Goal: Check status

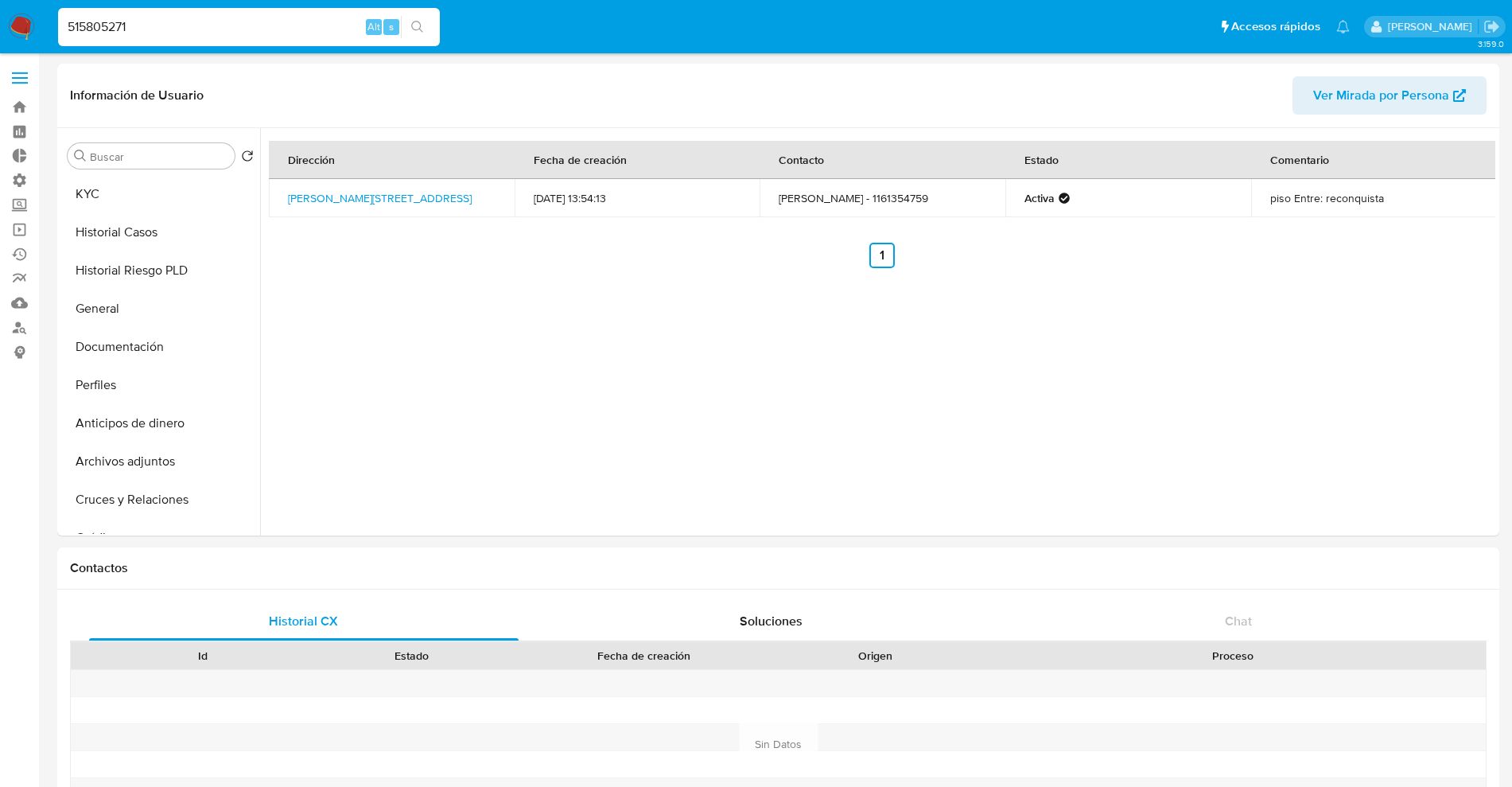
select select "10"
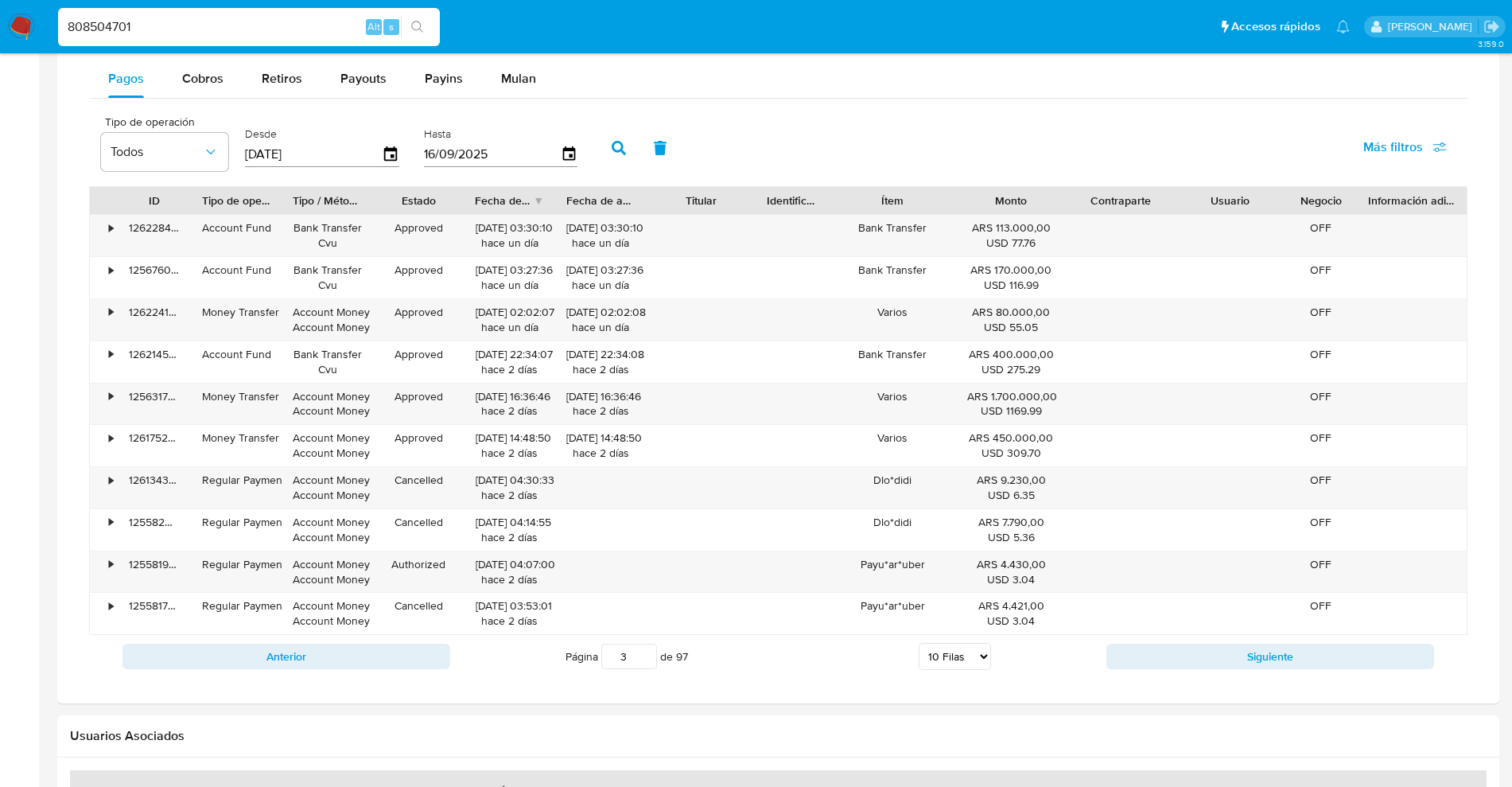
scroll to position [299, 0]
type input "808504701"
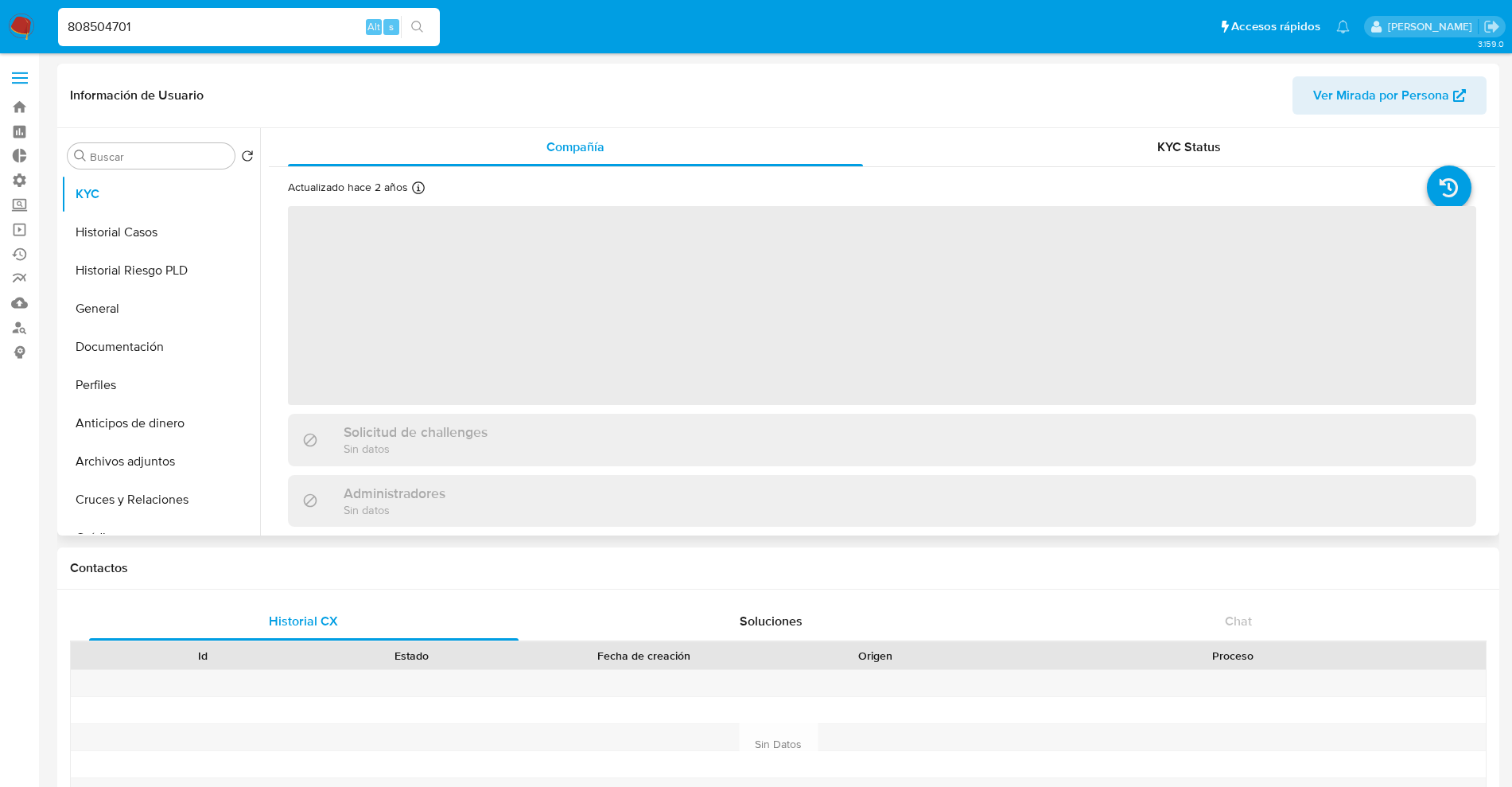
select select "10"
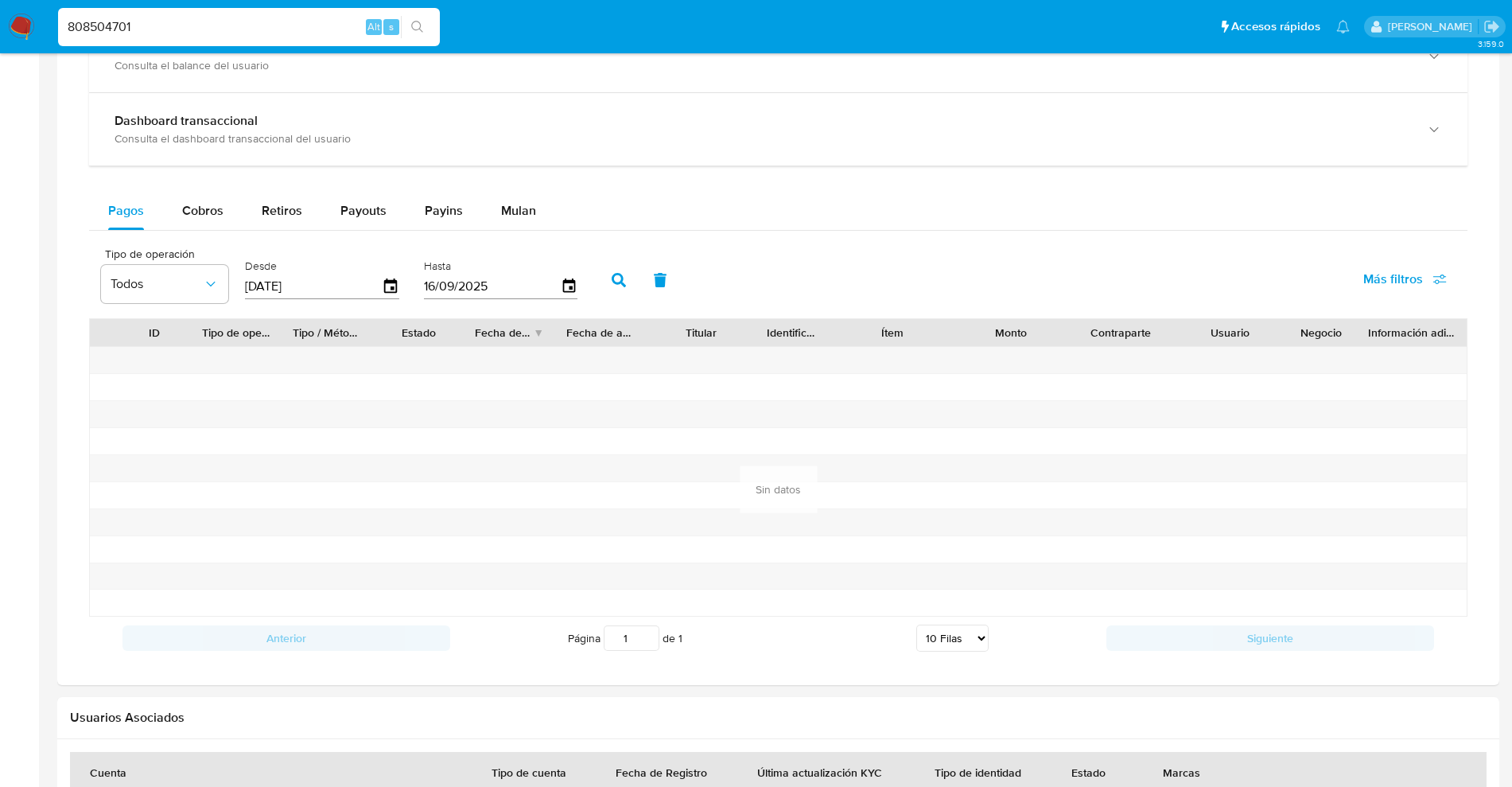
scroll to position [736, 0]
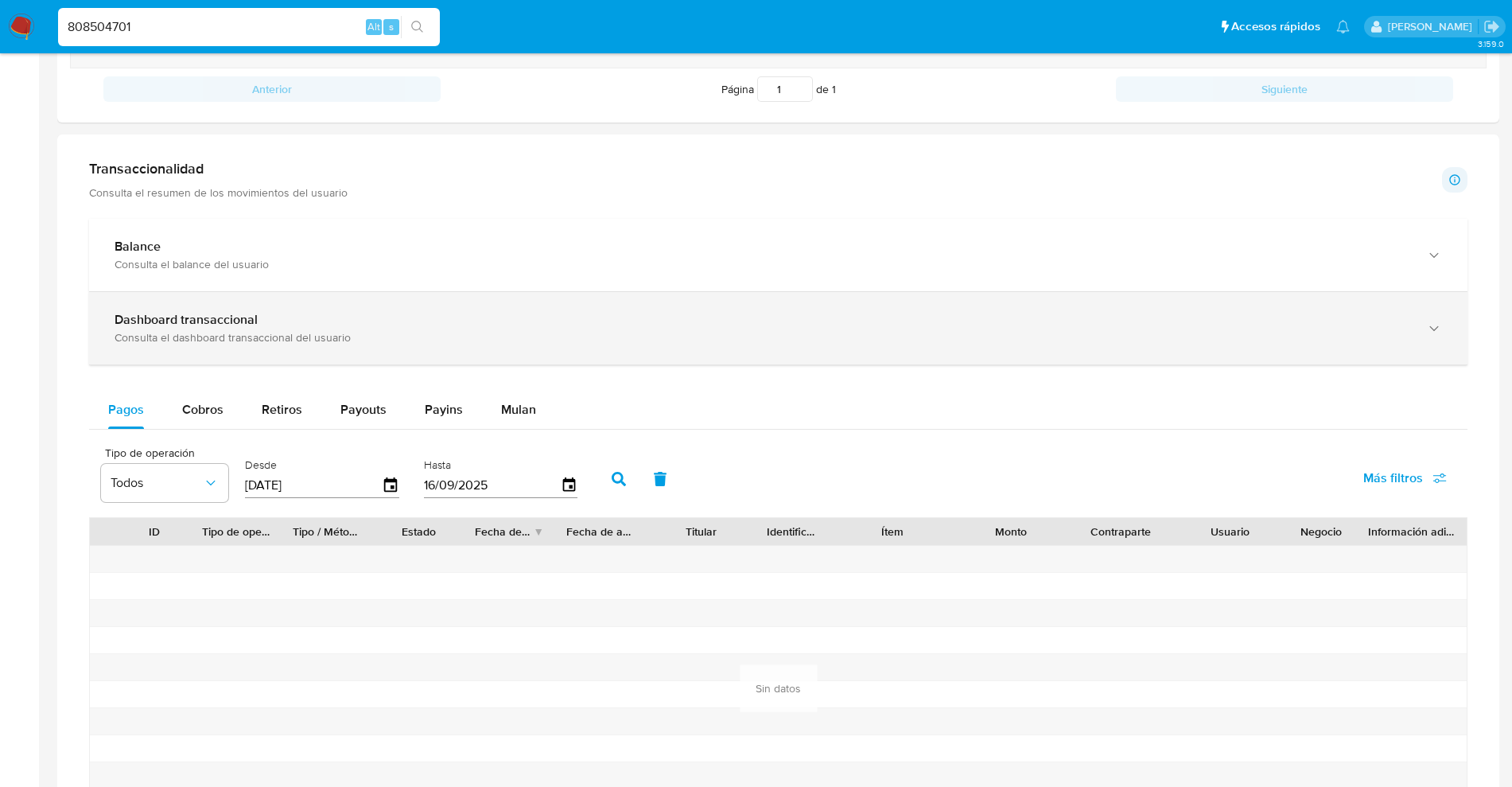
click at [420, 324] on div "Dashboard transaccional" at bounding box center [762, 320] width 1296 height 16
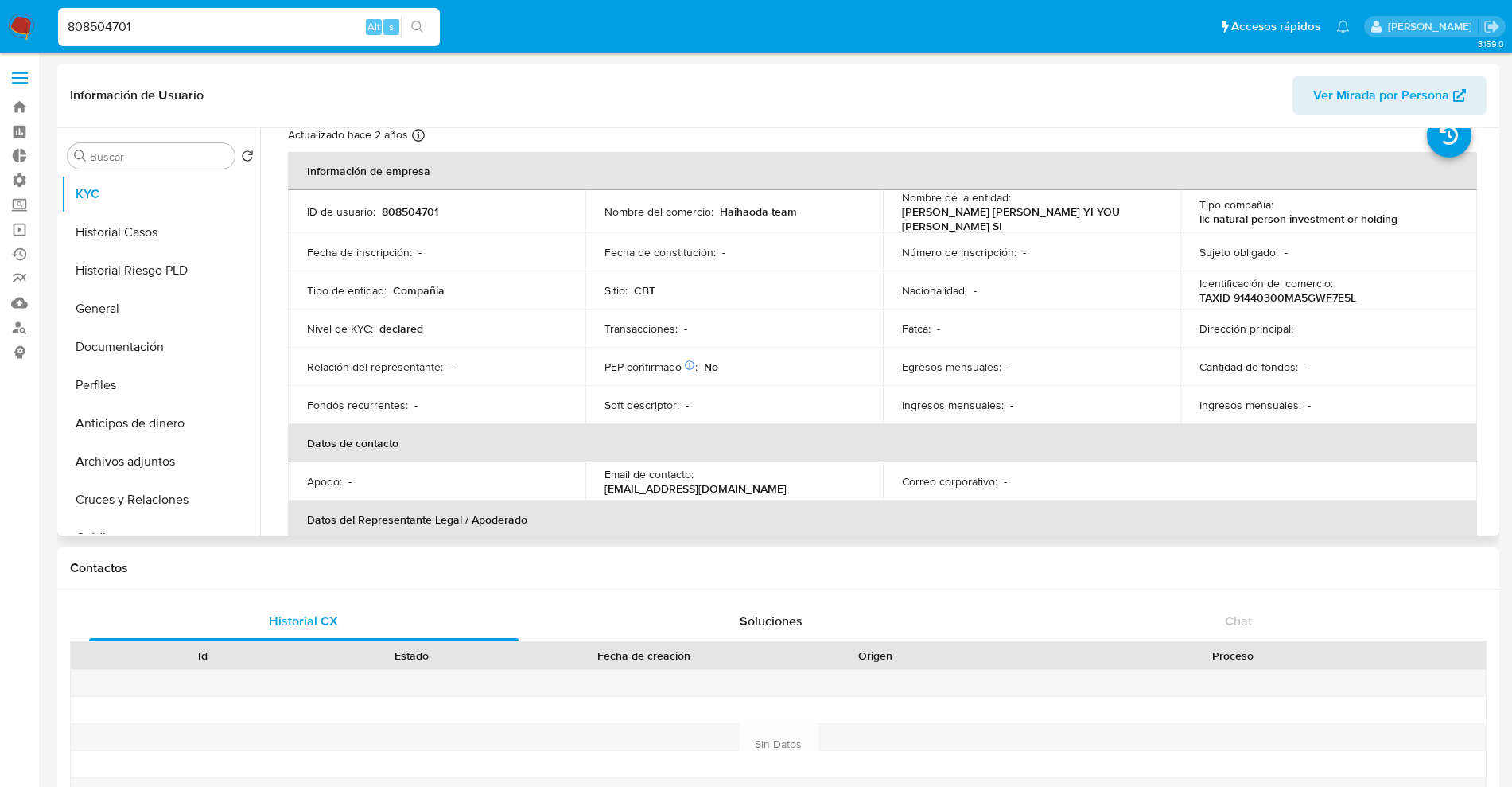
scroll to position [0, 0]
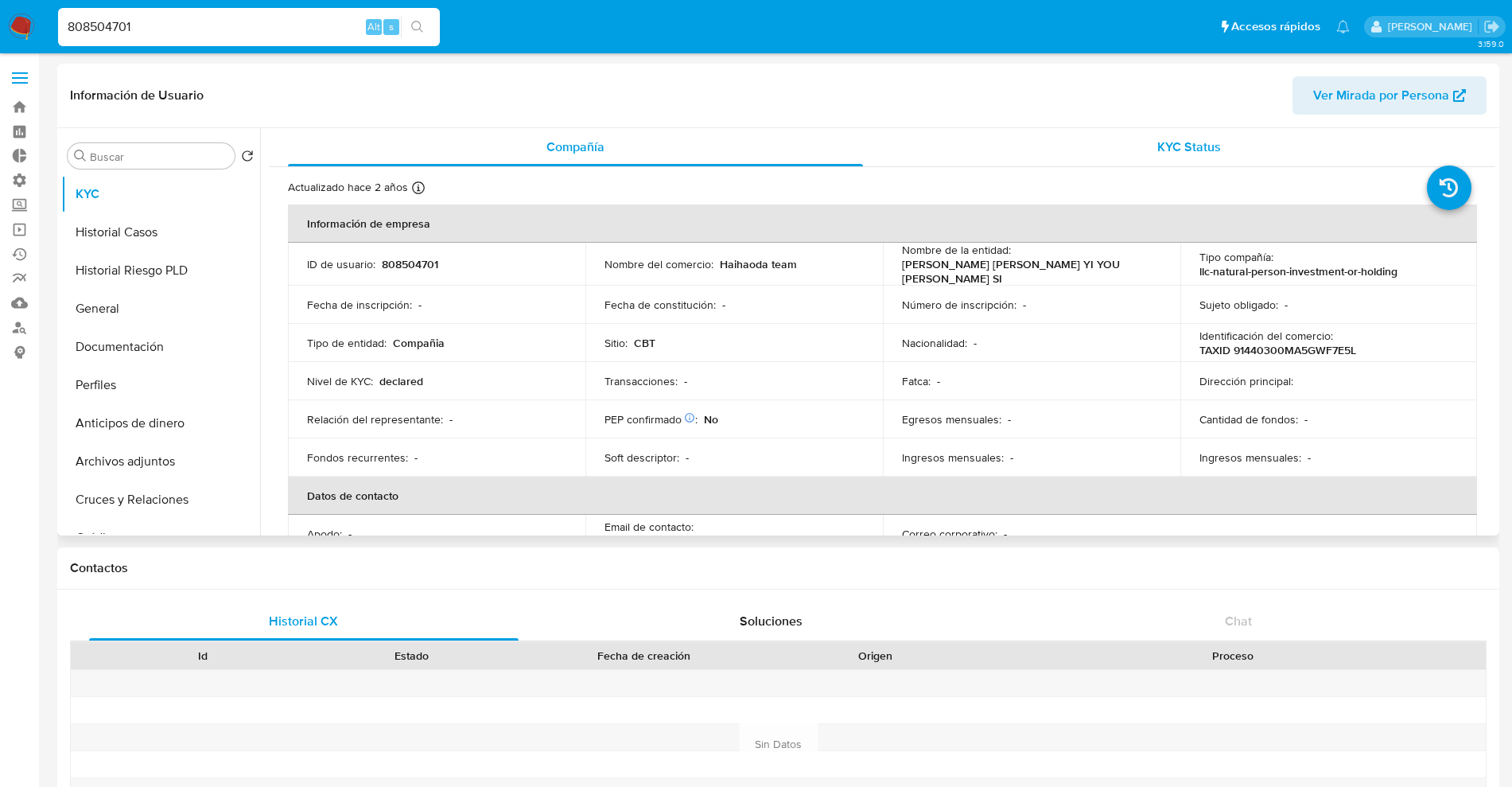
click at [1204, 148] on span "KYC Status" at bounding box center [1188, 147] width 64 height 18
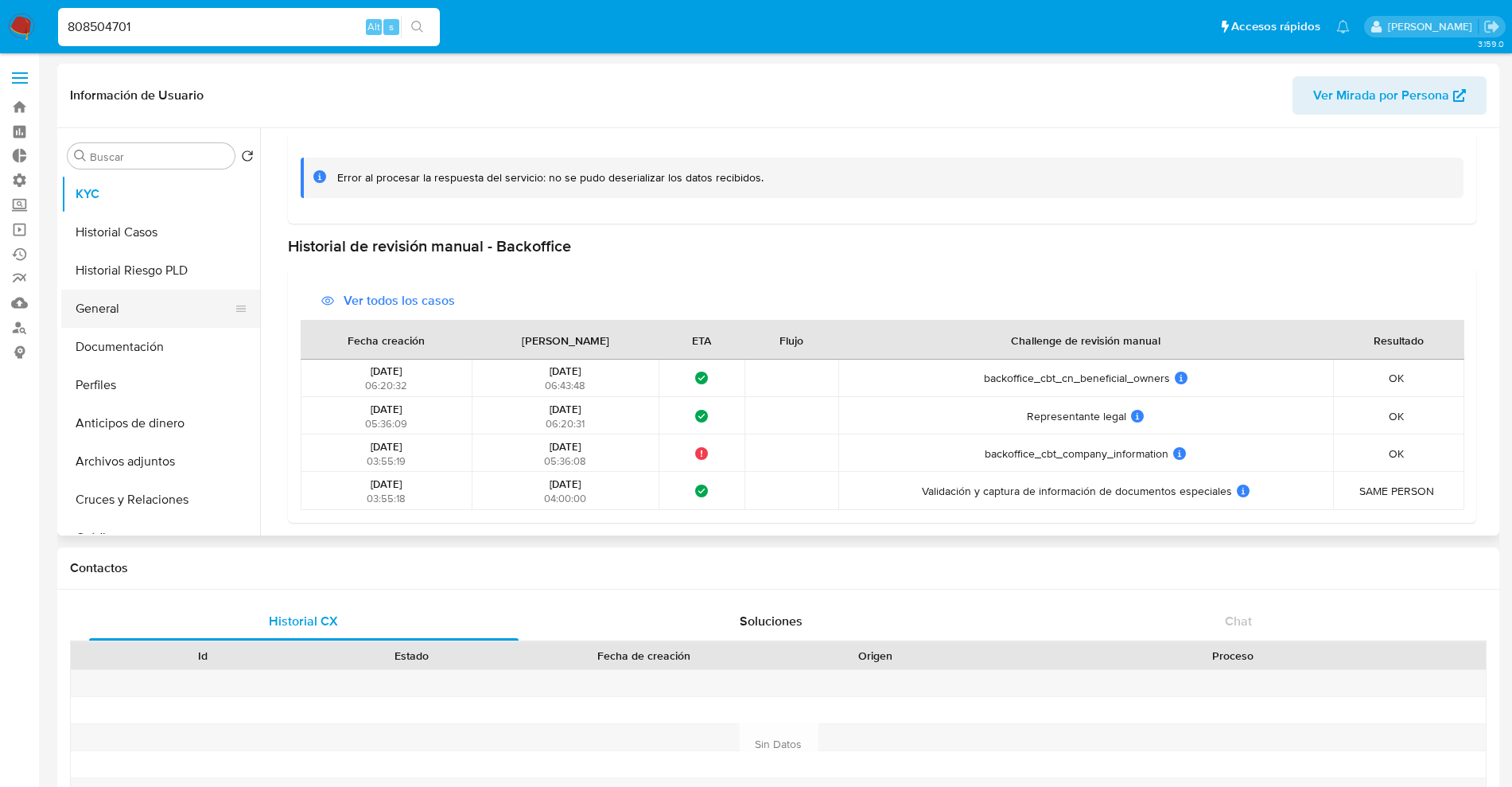
click at [114, 310] on button "General" at bounding box center [154, 308] width 187 height 38
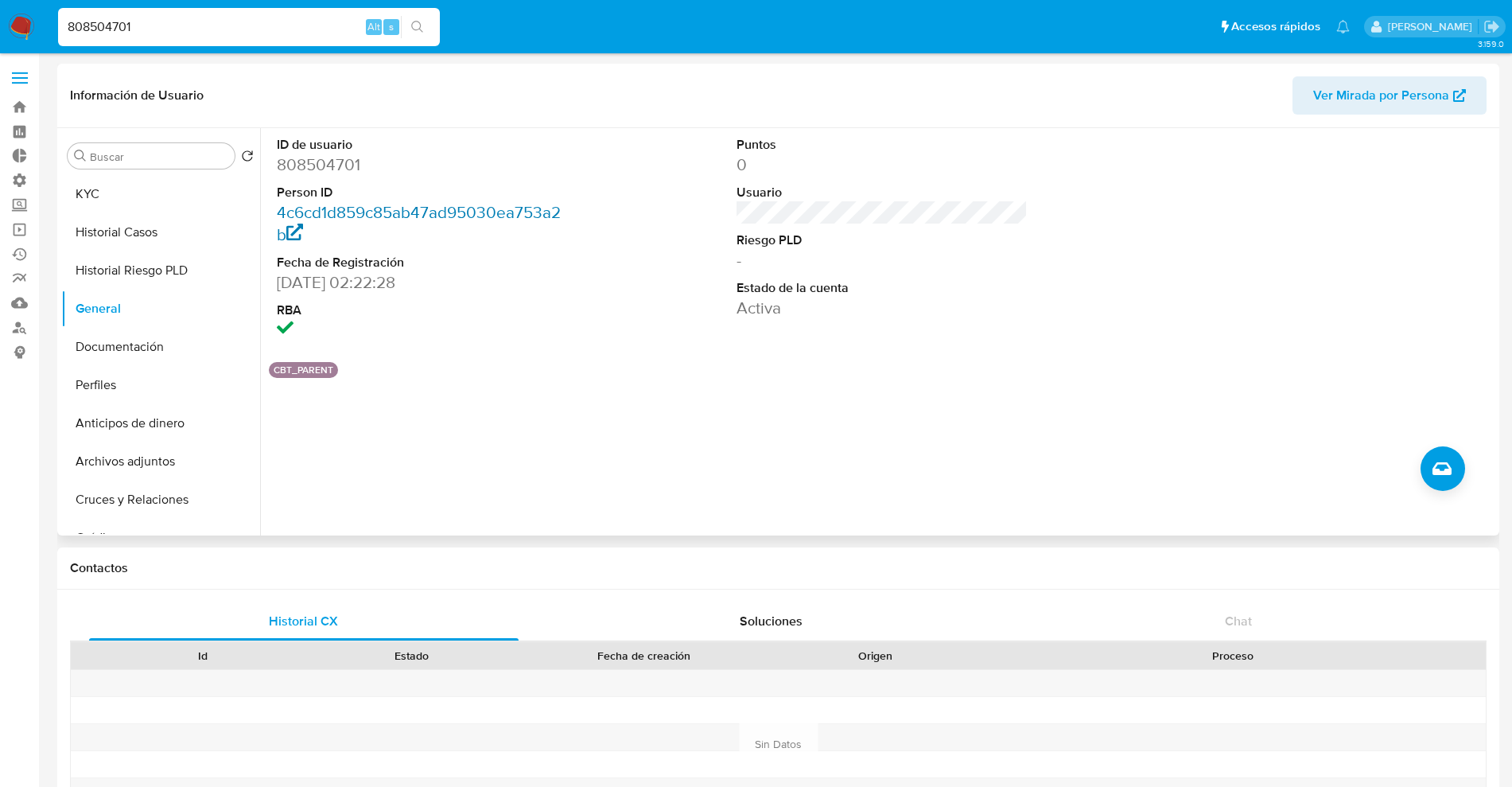
click at [349, 211] on link "4c6cd1d859c85ab47ad95030ea753a2b" at bounding box center [419, 224] width 284 height 46
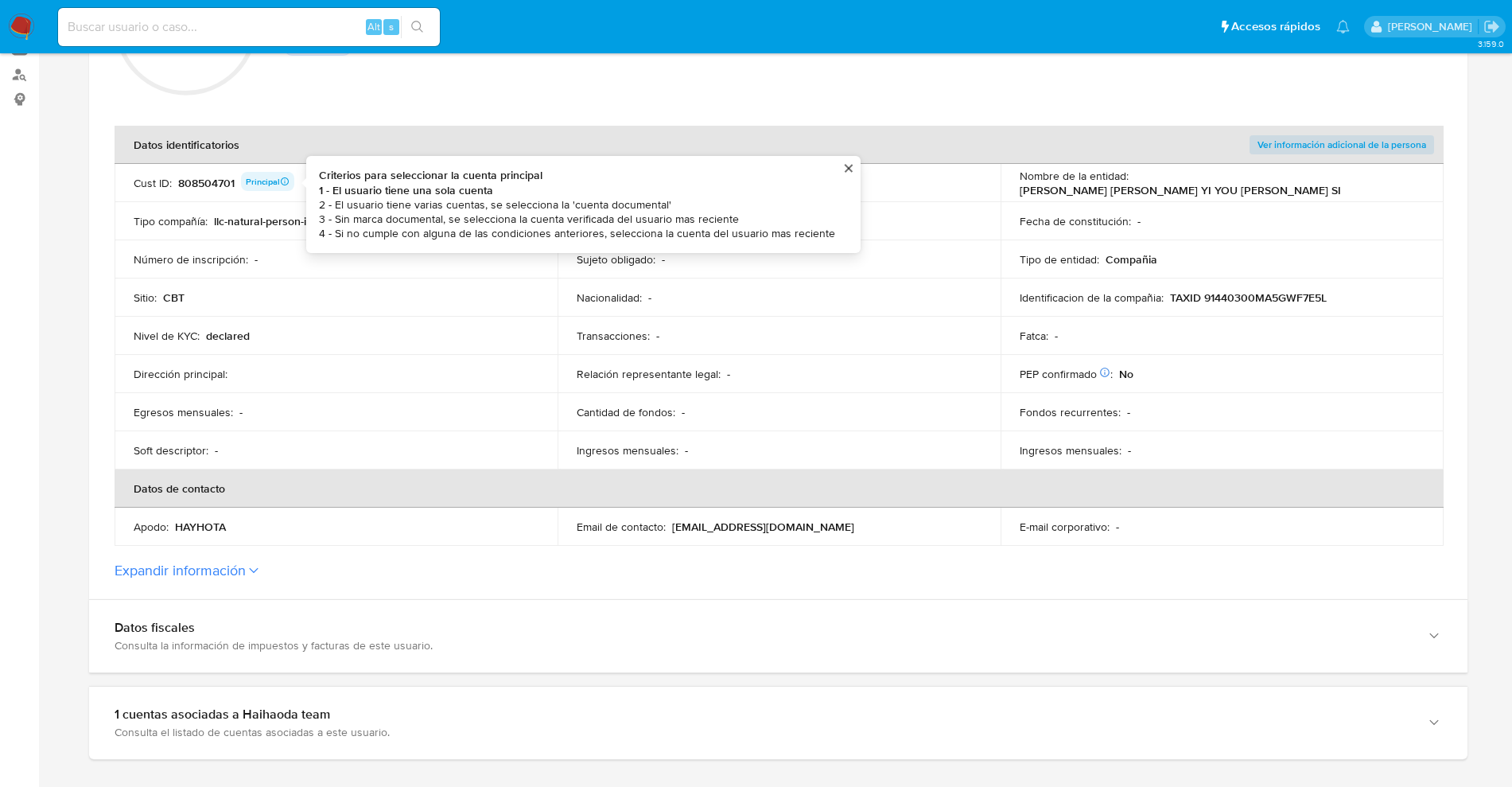
scroll to position [407, 0]
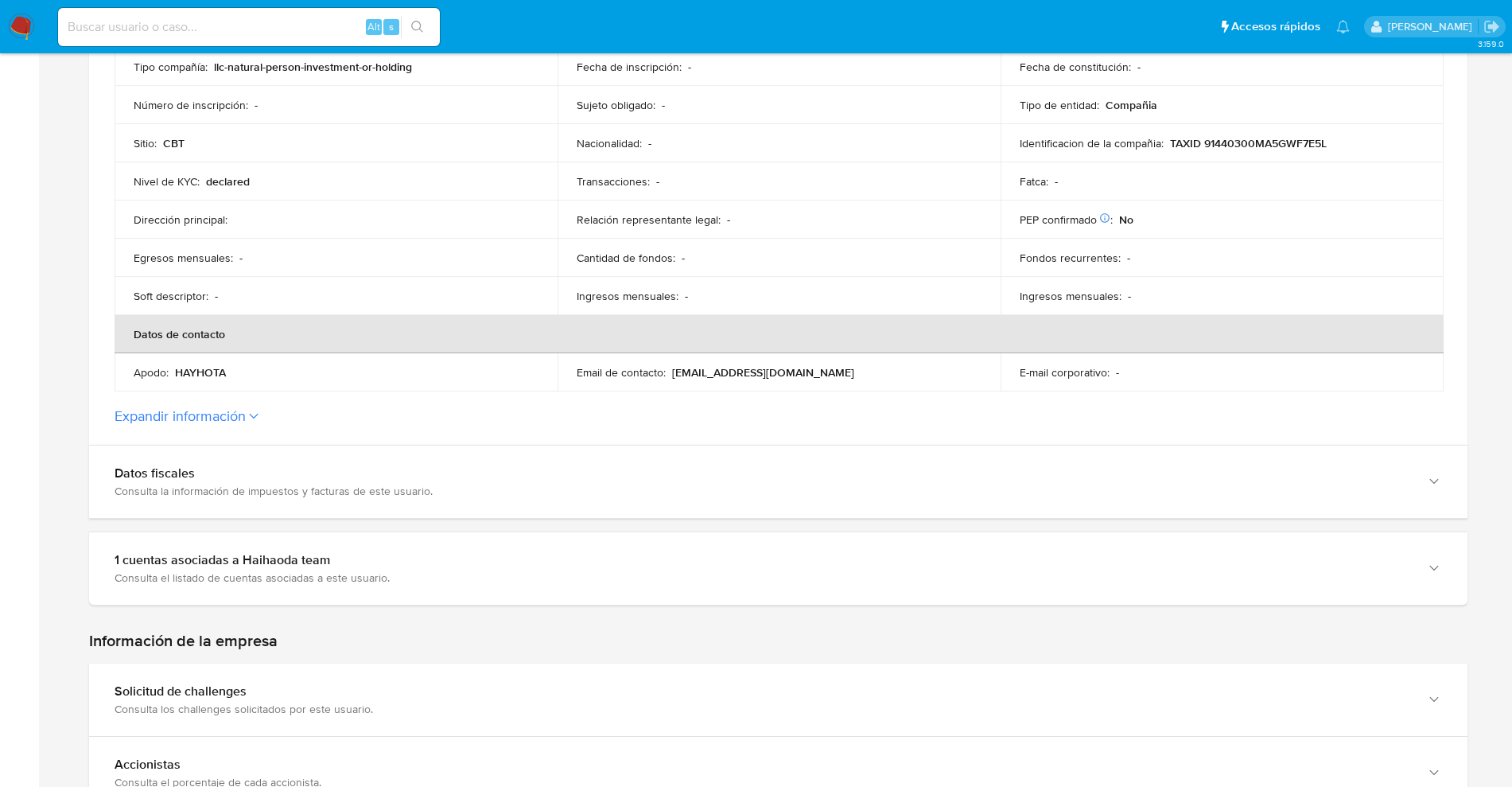
click at [239, 414] on button "Expandir información" at bounding box center [180, 416] width 131 height 17
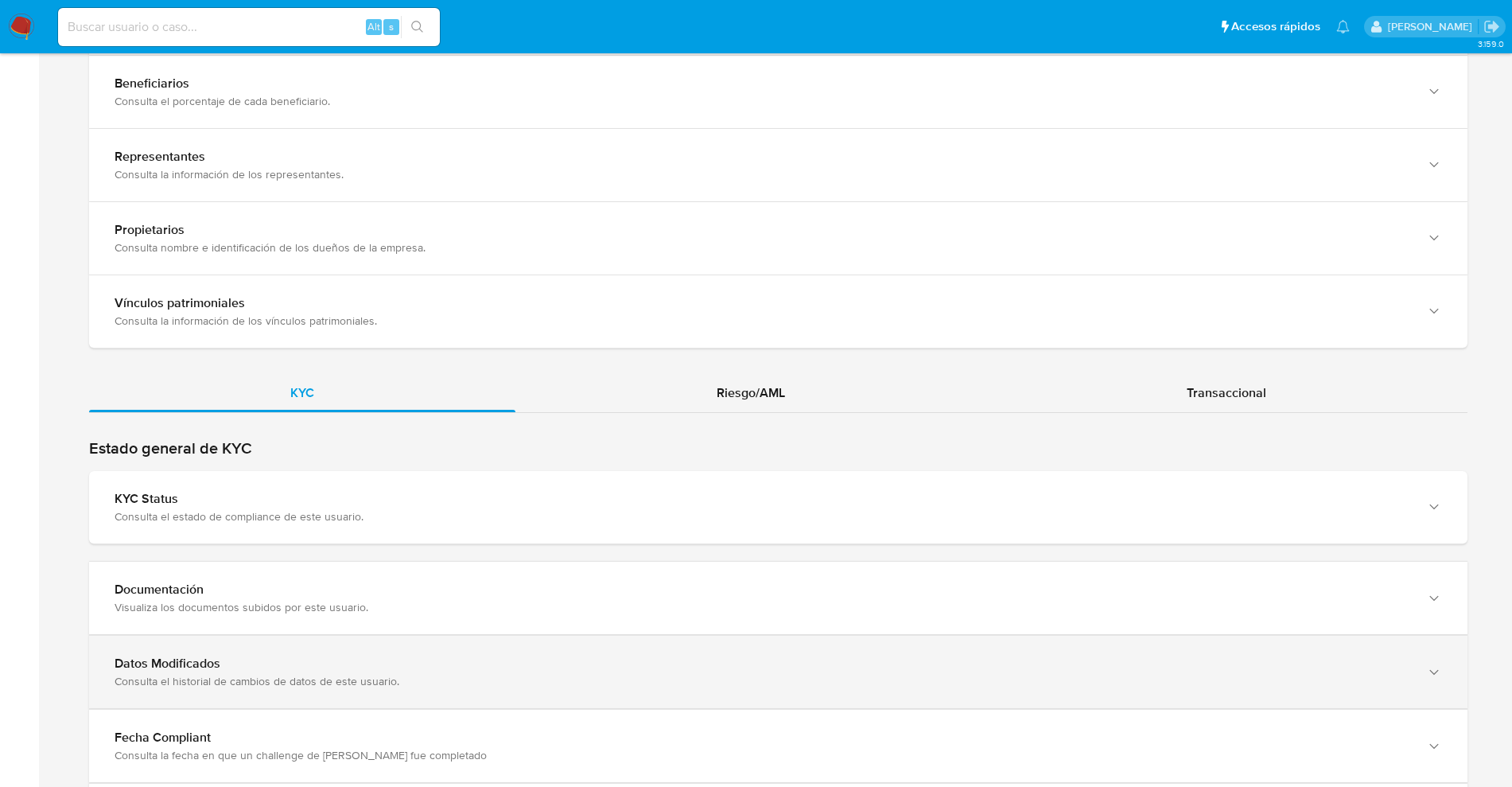
scroll to position [1242, 0]
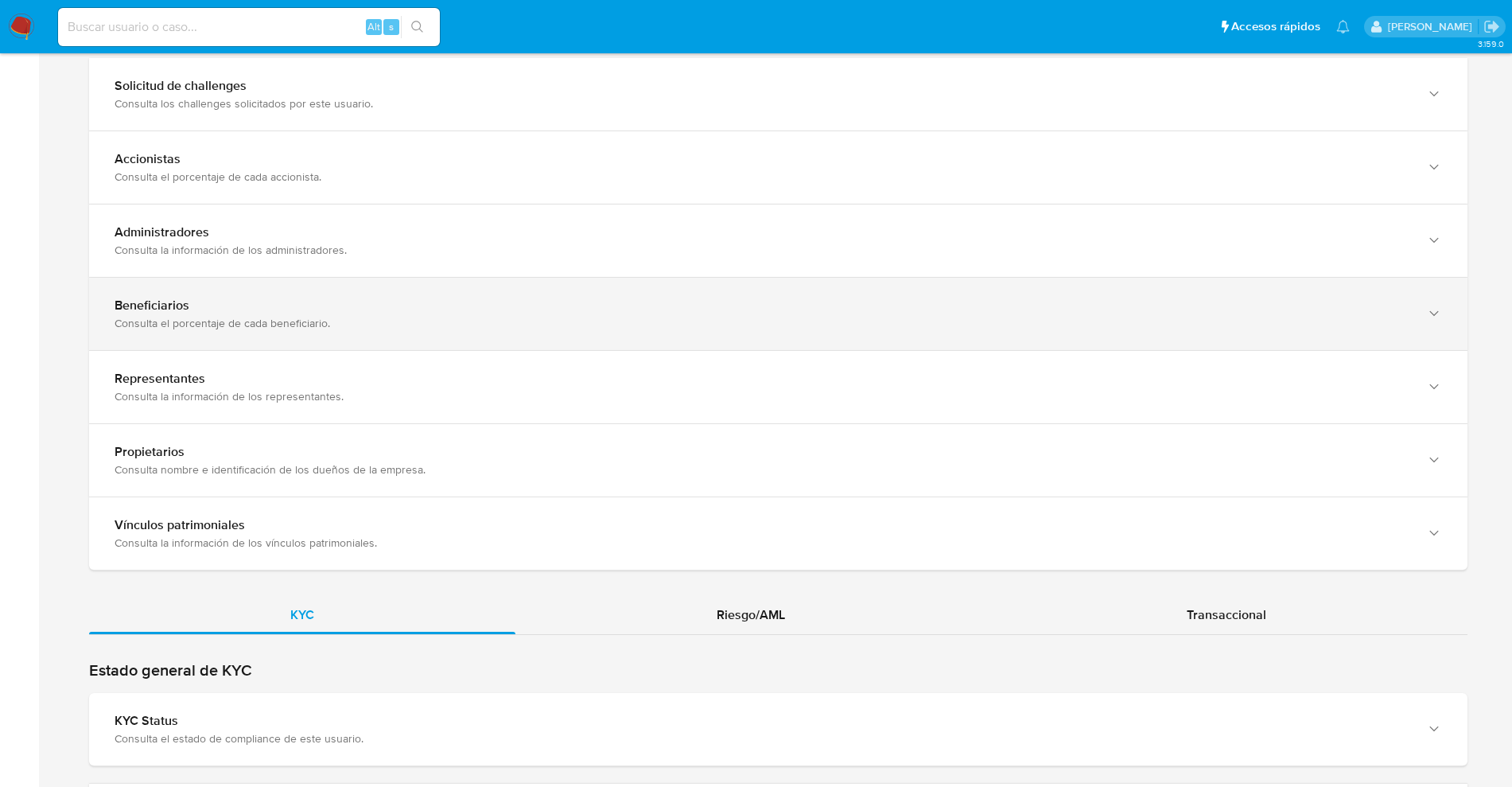
click at [386, 313] on div "Beneficiarios Consulta el porcentaje de cada beneficiario." at bounding box center [762, 314] width 1296 height 32
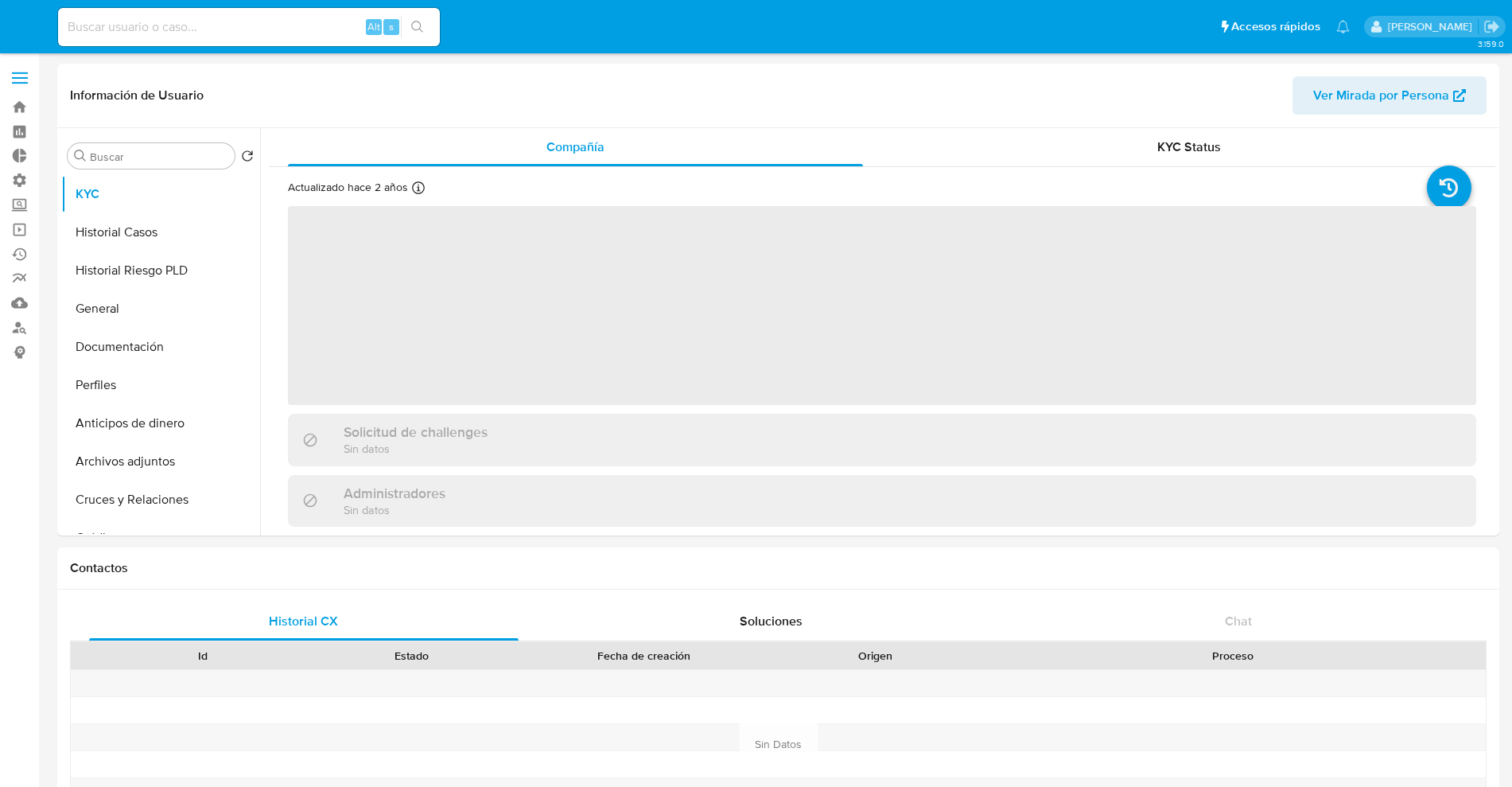
select select "10"
